Goal: Task Accomplishment & Management: Manage account settings

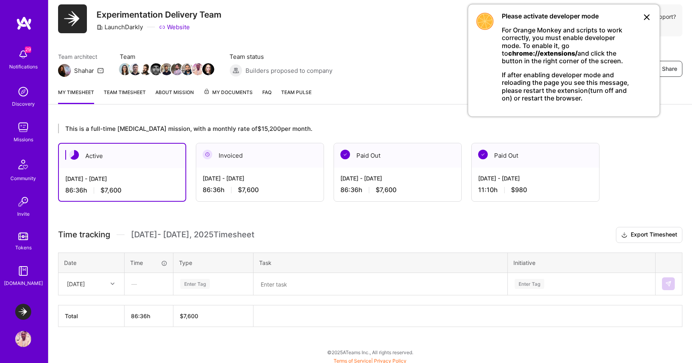
click at [22, 322] on div "LaunchDarkly: Experimentation Delivery Team Profile" at bounding box center [24, 325] width 18 height 43
click at [22, 320] on div "LaunchDarkly: Experimentation Delivery Team Profile" at bounding box center [24, 325] width 18 height 43
click at [22, 317] on img at bounding box center [23, 312] width 16 height 16
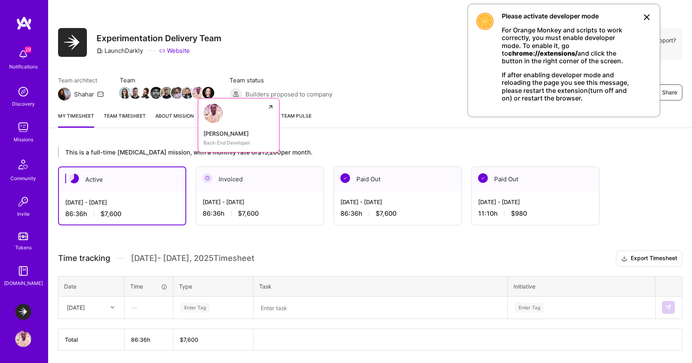
click at [196, 93] on img at bounding box center [198, 93] width 12 height 12
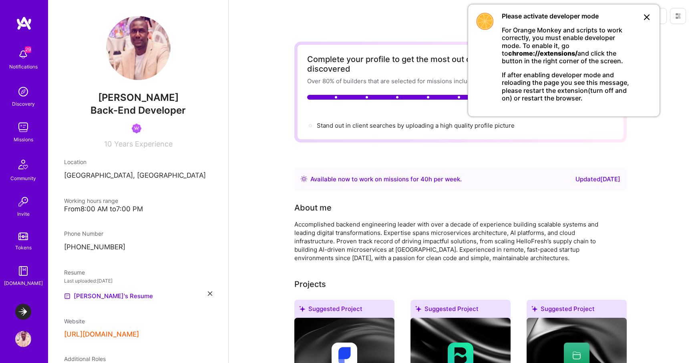
click at [644, 17] on icon at bounding box center [647, 17] width 10 height 10
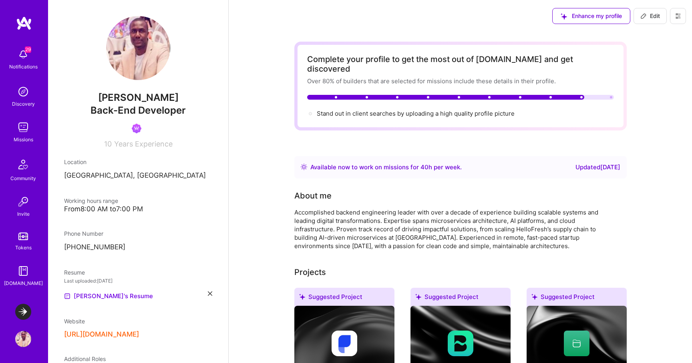
click at [649, 20] on span "Edit" at bounding box center [651, 16] width 20 height 8
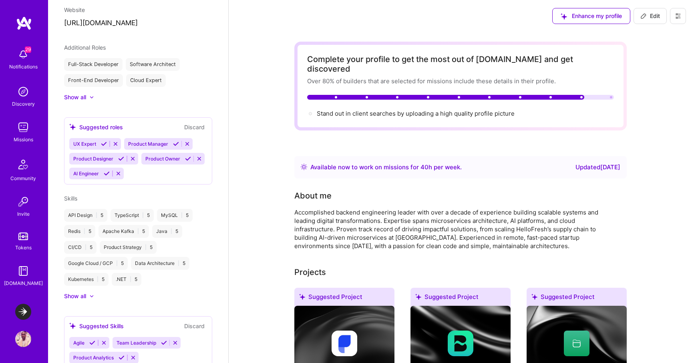
select select "DE"
select select "Right Now"
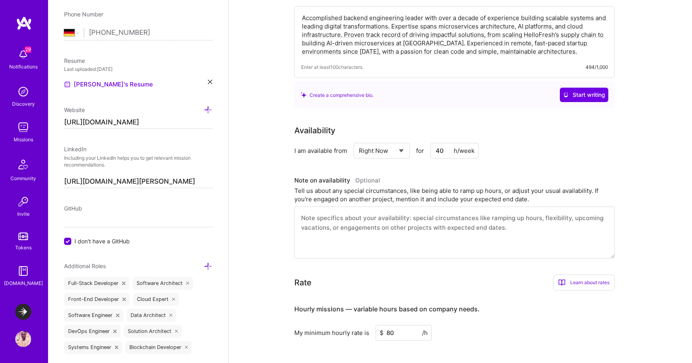
scroll to position [337, 0]
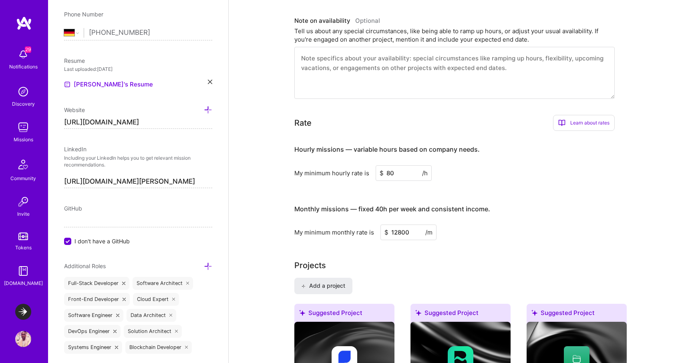
click at [204, 183] on input "https://linkedin.com/in/edwin-okonkwo-20288b56" at bounding box center [138, 181] width 148 height 13
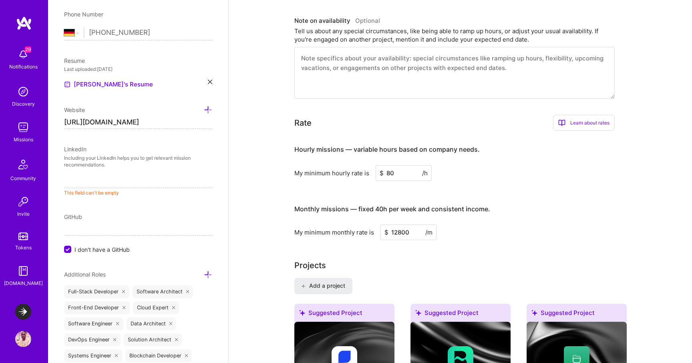
paste input "Run pre-commit/action@2c7b3805fd2a0fd8c1884dcaebf91fc102a13ecd with: extra_args…"
type input "https://Run pre-commit/action@2c7b3805fd2a0fd8c1884dcaebf91fc102a13ecd with: ex…"
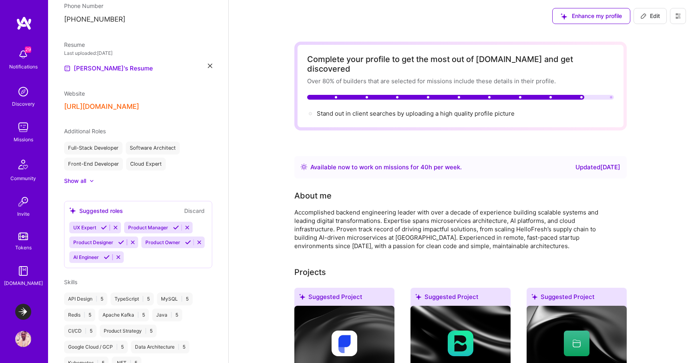
click at [657, 13] on span "Edit" at bounding box center [651, 16] width 20 height 8
select select "DE"
select select "Right Now"
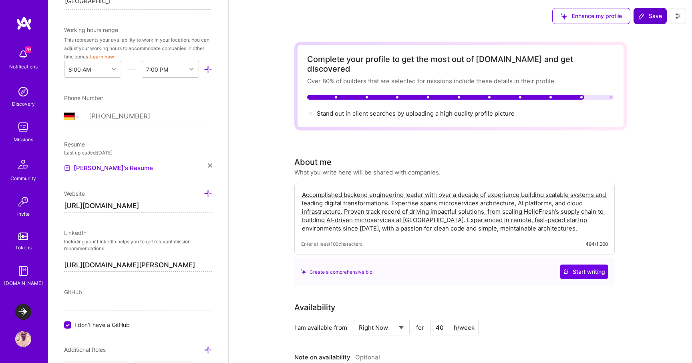
scroll to position [320, 0]
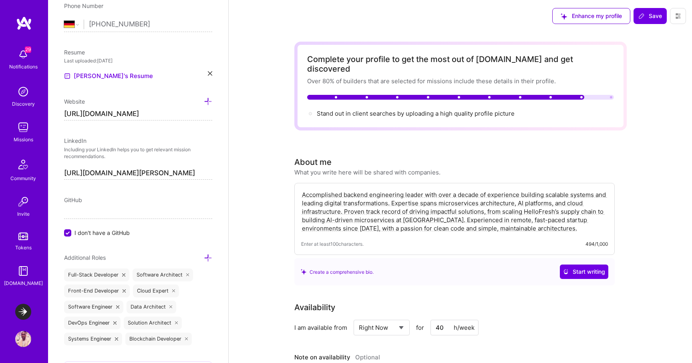
click at [130, 172] on input "https://linkedin.com/in/edwin-okonkwo-20288b56" at bounding box center [138, 173] width 148 height 13
click at [143, 175] on input "https://linkedin.com/in/edwin-okonkwo-20288b56" at bounding box center [138, 173] width 148 height 13
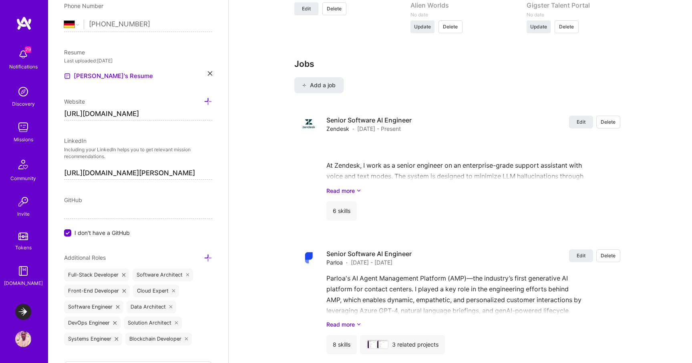
scroll to position [1244, 0]
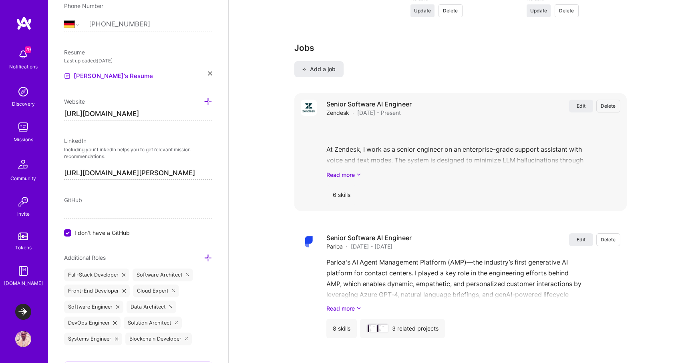
click at [609, 103] on span "Delete" at bounding box center [608, 106] width 15 height 7
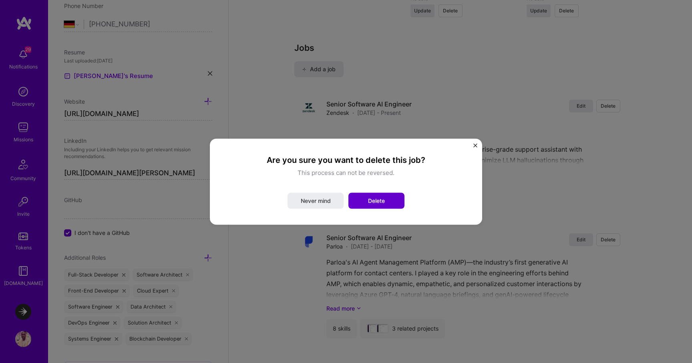
click at [378, 203] on span "Delete" at bounding box center [376, 201] width 17 height 8
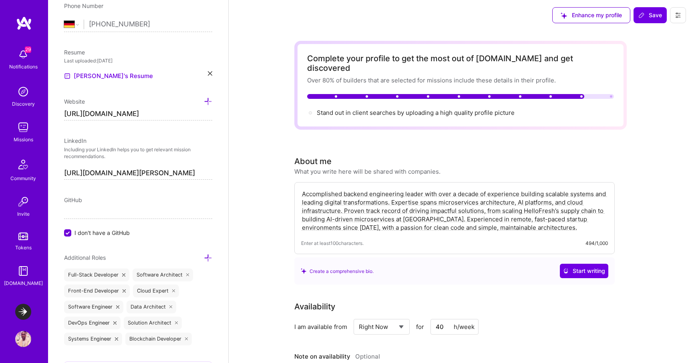
scroll to position [0, 0]
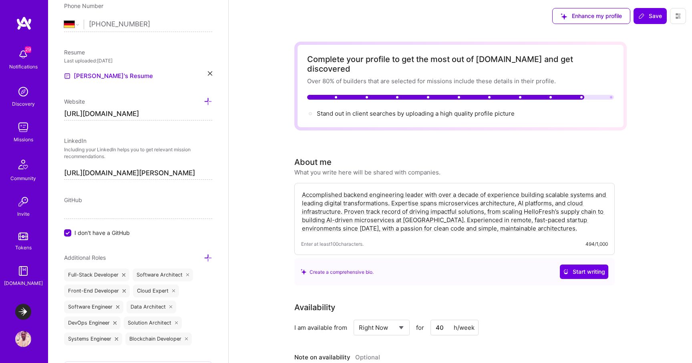
click at [193, 175] on input "https://linkedin.com/in/edwin.o" at bounding box center [138, 173] width 148 height 13
type input "[URL][DOMAIN_NAME][PERSON_NAME][DOMAIN_NAME]"
click at [661, 18] on span "Save" at bounding box center [651, 16] width 24 height 8
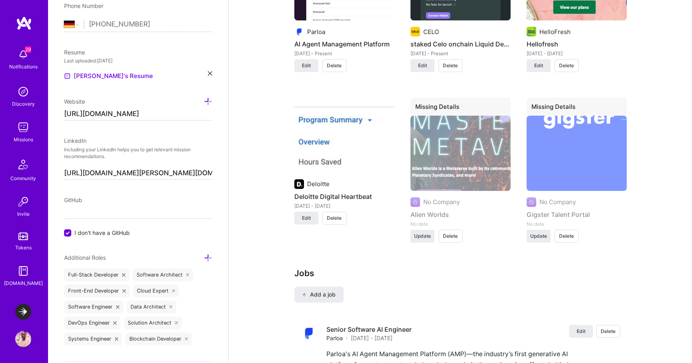
scroll to position [1096, 0]
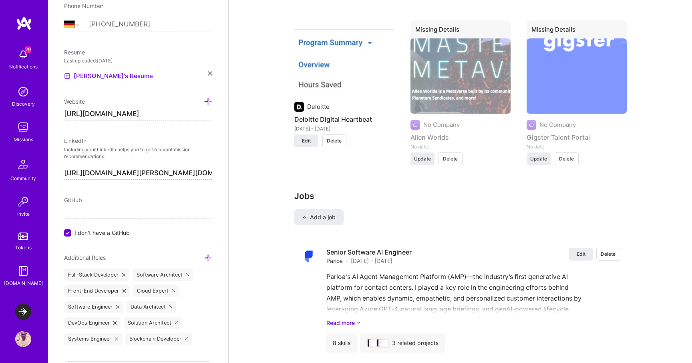
click at [152, 169] on input "[URL][DOMAIN_NAME][PERSON_NAME][DOMAIN_NAME]" at bounding box center [138, 173] width 148 height 13
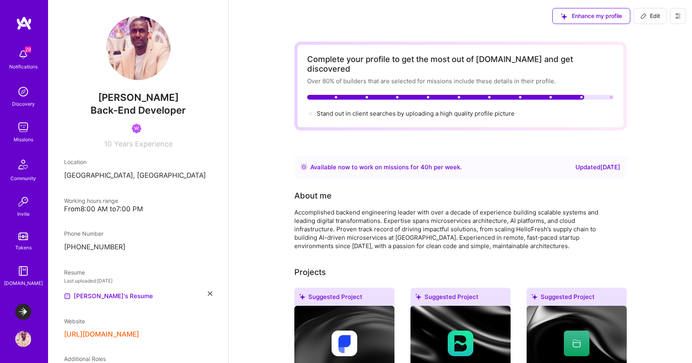
click at [652, 19] on span "Edit" at bounding box center [651, 16] width 20 height 8
select select "DE"
select select "Right Now"
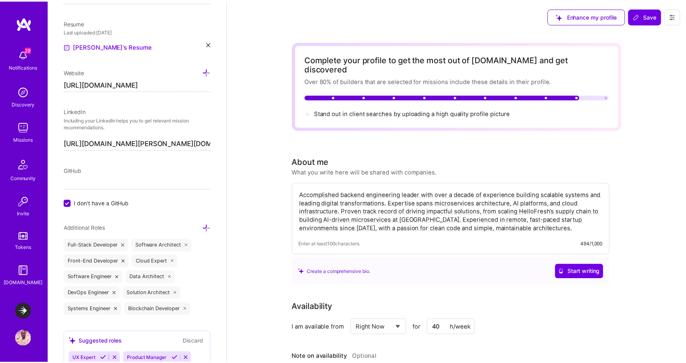
scroll to position [205, 0]
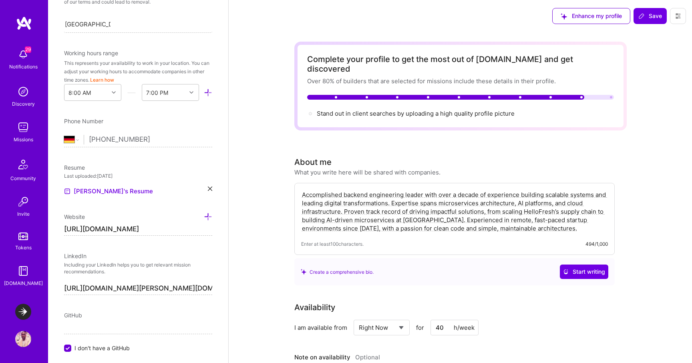
click at [155, 288] on input "[URL][DOMAIN_NAME][PERSON_NAME][DOMAIN_NAME]" at bounding box center [138, 288] width 148 height 13
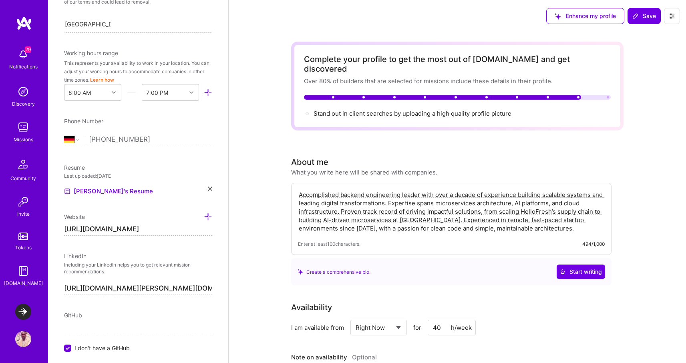
click at [654, 24] on div "Enhance my profile Save" at bounding box center [613, 16] width 146 height 32
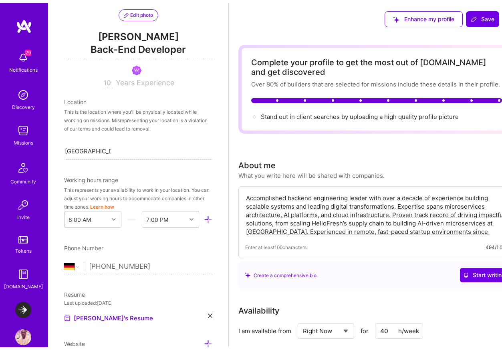
scroll to position [0, 0]
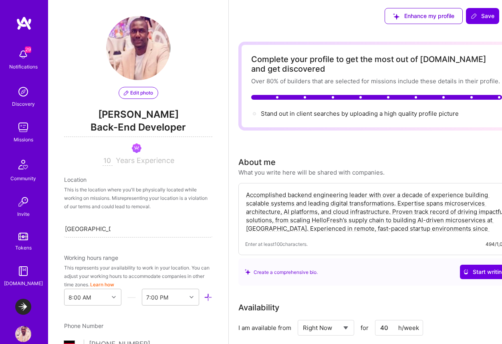
click at [18, 102] on div "Discovery" at bounding box center [23, 104] width 23 height 8
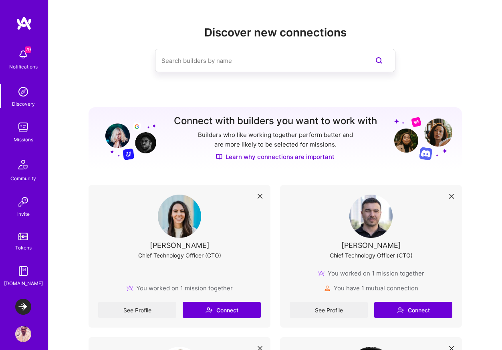
click at [373, 218] on img at bounding box center [370, 216] width 43 height 43
click at [372, 217] on img at bounding box center [370, 216] width 43 height 43
click at [330, 308] on link "See Profile" at bounding box center [329, 310] width 78 height 16
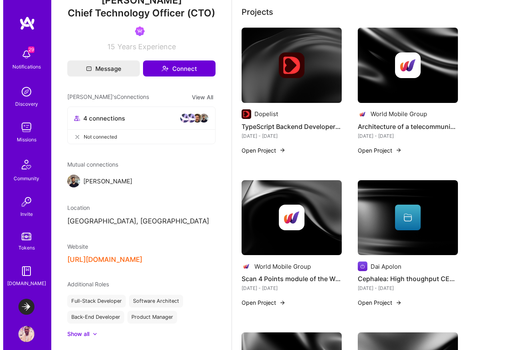
scroll to position [191, 0]
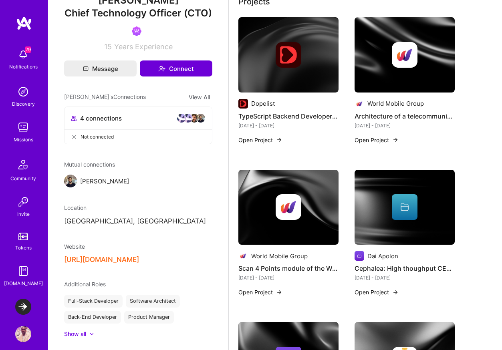
click at [265, 141] on button "Open Project" at bounding box center [260, 140] width 44 height 8
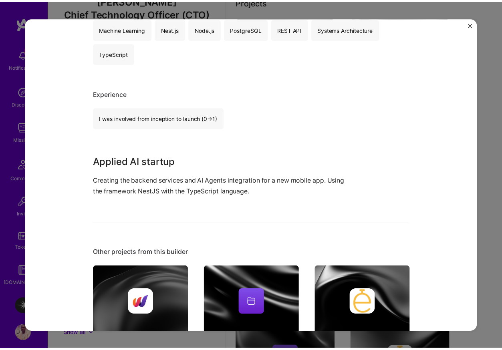
scroll to position [45, 0]
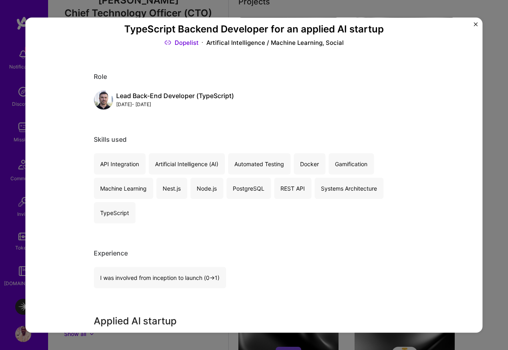
click at [474, 22] on img "Close" at bounding box center [476, 24] width 4 height 4
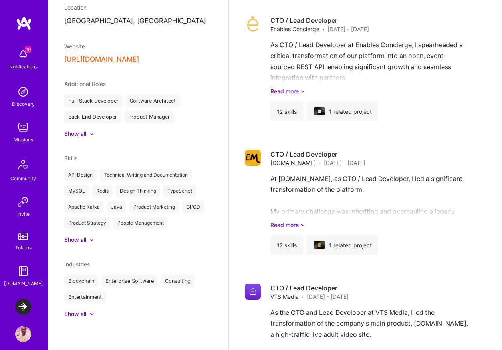
scroll to position [1420, 0]
